Goal: Learn about a topic: Learn about a topic

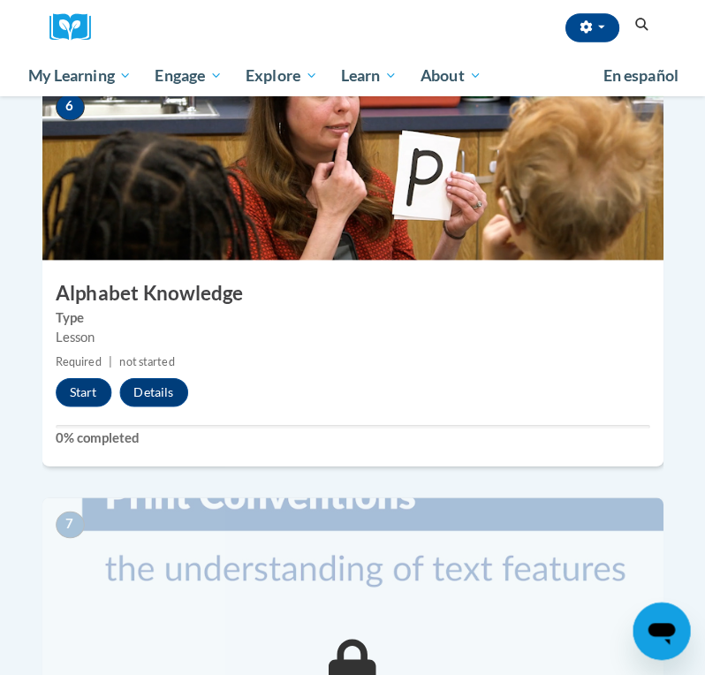
scroll to position [2529, 0]
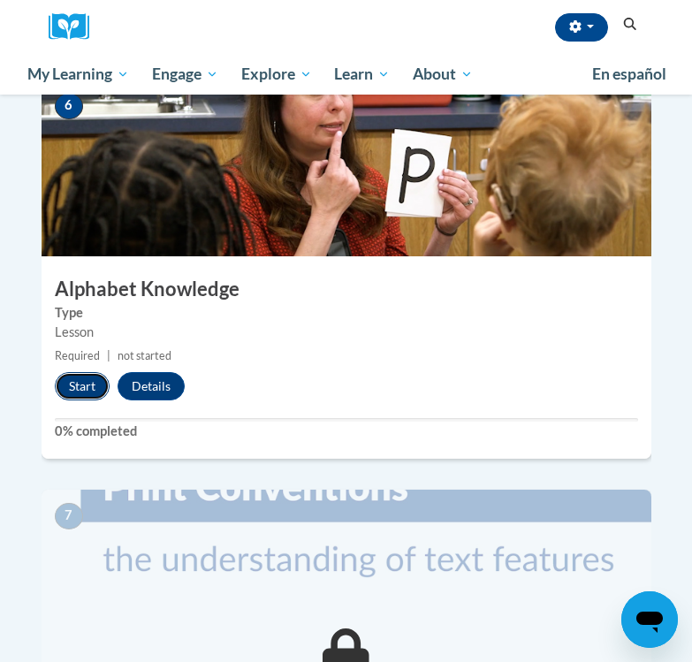
click at [76, 372] on button "Start" at bounding box center [82, 386] width 55 height 28
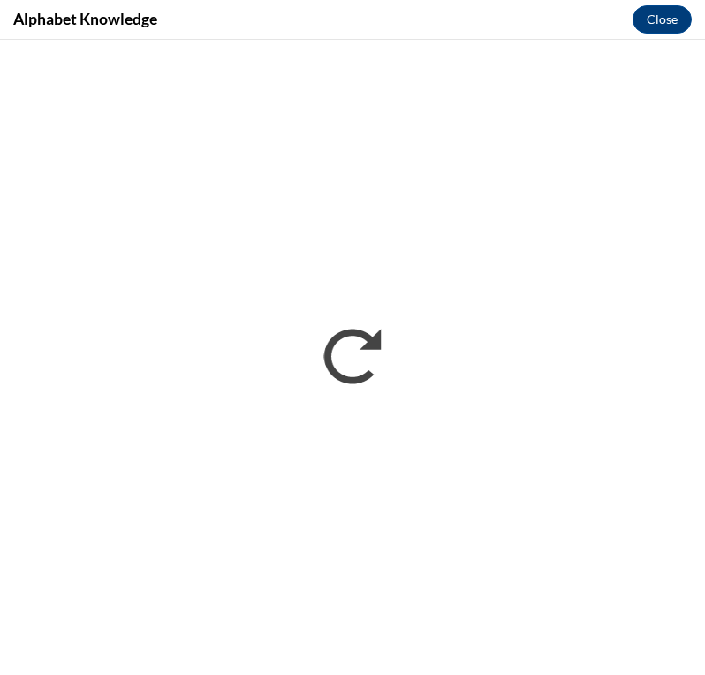
scroll to position [0, 0]
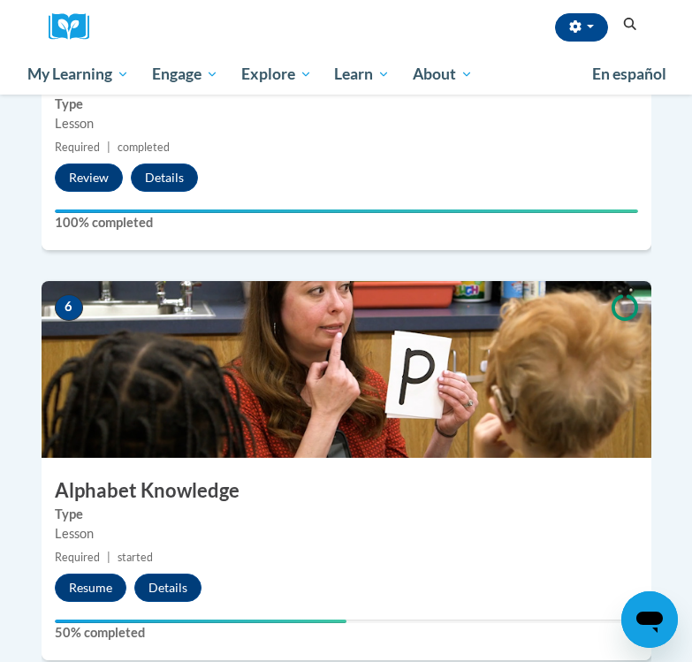
scroll to position [2287, 0]
